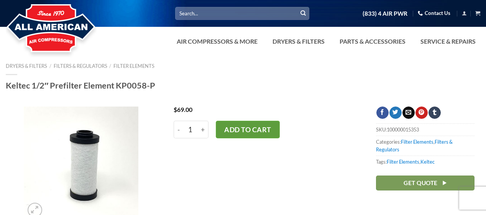
click at [249, 129] on button "Add to cart" at bounding box center [248, 130] width 64 height 18
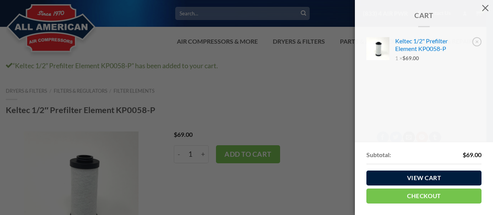
click at [429, 177] on link "View cart" at bounding box center [423, 178] width 115 height 15
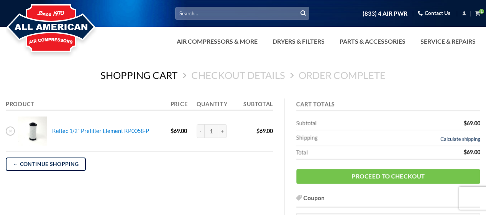
click at [449, 139] on link "Calculate shipping" at bounding box center [461, 139] width 40 height 6
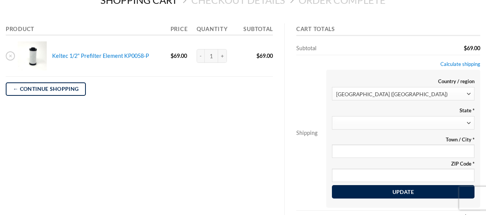
scroll to position [78, 0]
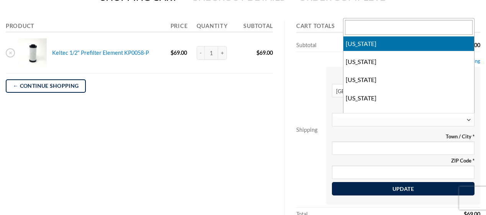
click at [468, 121] on b at bounding box center [468, 120] width 3 height 2
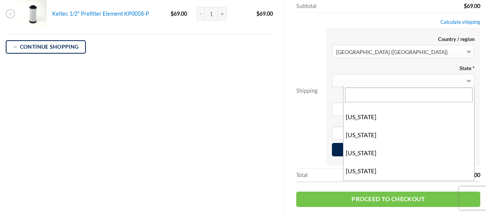
scroll to position [236, 0]
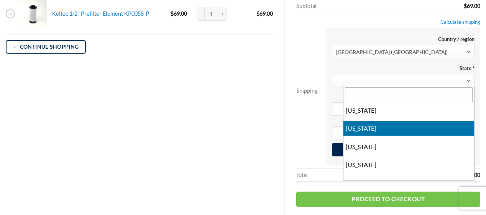
select select "IN"
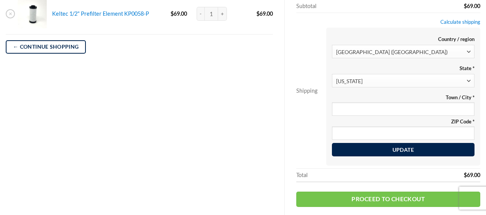
click at [398, 124] on label "ZIP Code *" at bounding box center [403, 121] width 143 height 7
click at [398, 127] on input "ZIP Code *" at bounding box center [403, 133] width 143 height 13
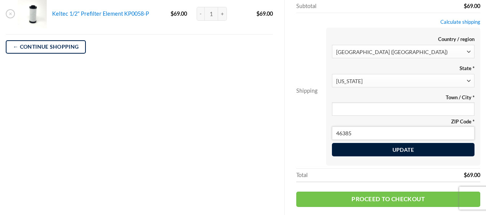
type input "46385"
click at [397, 152] on button "Update" at bounding box center [403, 150] width 143 height 14
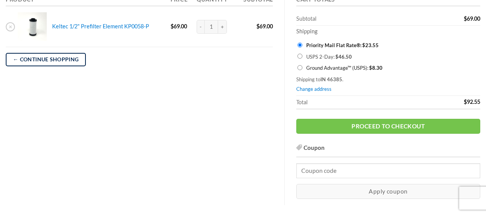
click at [300, 68] on input "Ground Advantage™ (USPS): $ 8.30" at bounding box center [300, 67] width 5 height 5
radio input "true"
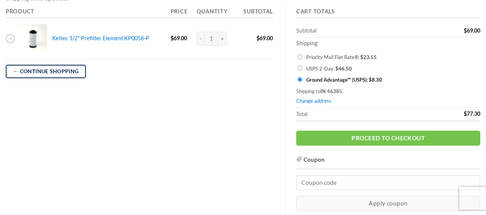
scroll to position [117, 0]
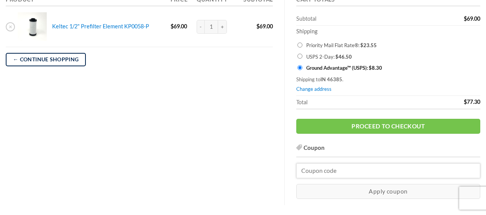
click at [306, 174] on input "Coupon:" at bounding box center [388, 170] width 184 height 15
paste input "TAKE20"
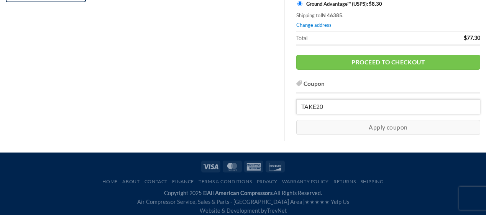
scroll to position [188, 0]
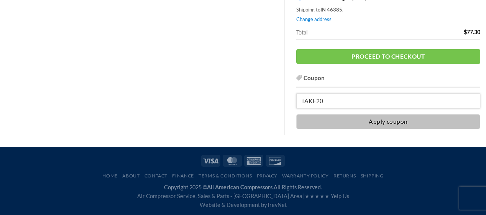
type input "TAKE20"
click at [384, 121] on button "Apply coupon" at bounding box center [388, 121] width 184 height 15
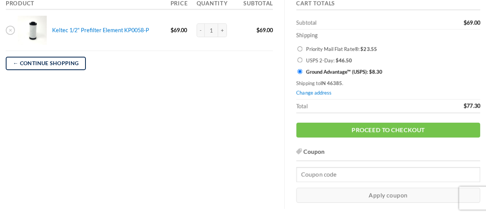
scroll to position [156, 0]
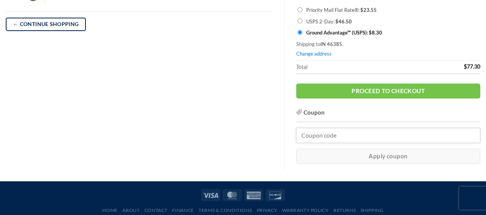
click at [306, 137] on input "Coupon:" at bounding box center [388, 135] width 184 height 15
paste input "TAKE20"
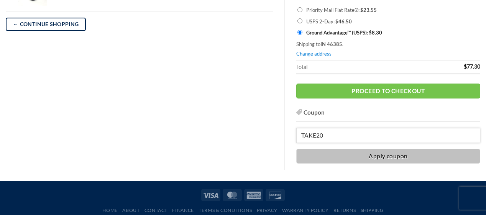
type input "TAKE20"
click at [379, 158] on button "Apply coupon" at bounding box center [388, 156] width 184 height 15
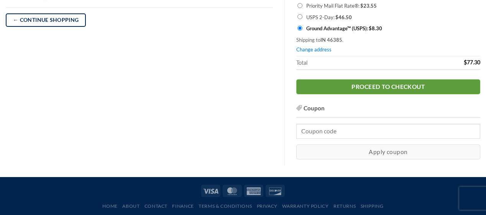
scroll to position [152, 0]
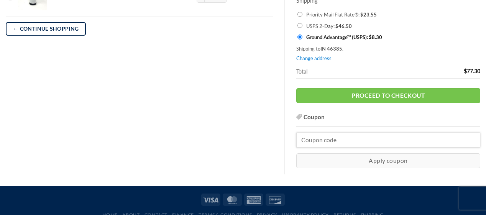
click at [304, 141] on input "Coupon:" at bounding box center [388, 140] width 184 height 15
paste input "TAKE20"
drag, startPoint x: 316, startPoint y: 141, endPoint x: 328, endPoint y: 140, distance: 12.3
click at [328, 140] on input "TAKE20" at bounding box center [388, 140] width 184 height 15
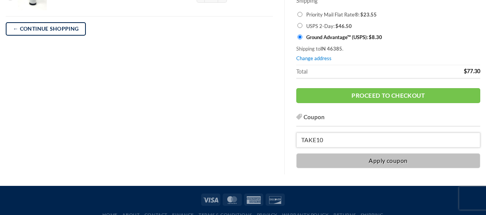
type input "TAKE10"
click at [376, 161] on button "Apply coupon" at bounding box center [388, 160] width 184 height 15
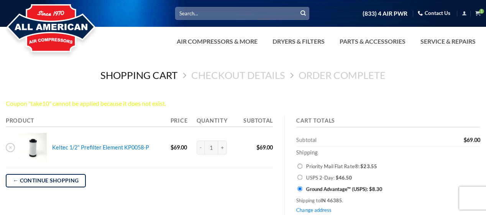
click at [190, 15] on input "Search for:" at bounding box center [242, 13] width 134 height 13
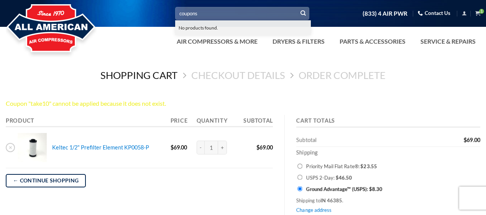
type input "No products found."
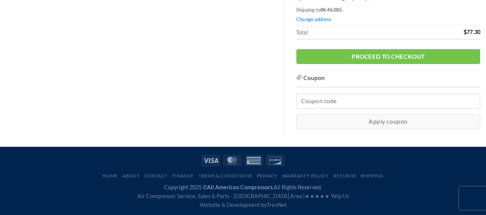
scroll to position [174, 0]
